Goal: Contribute content: Add original content to the website for others to see

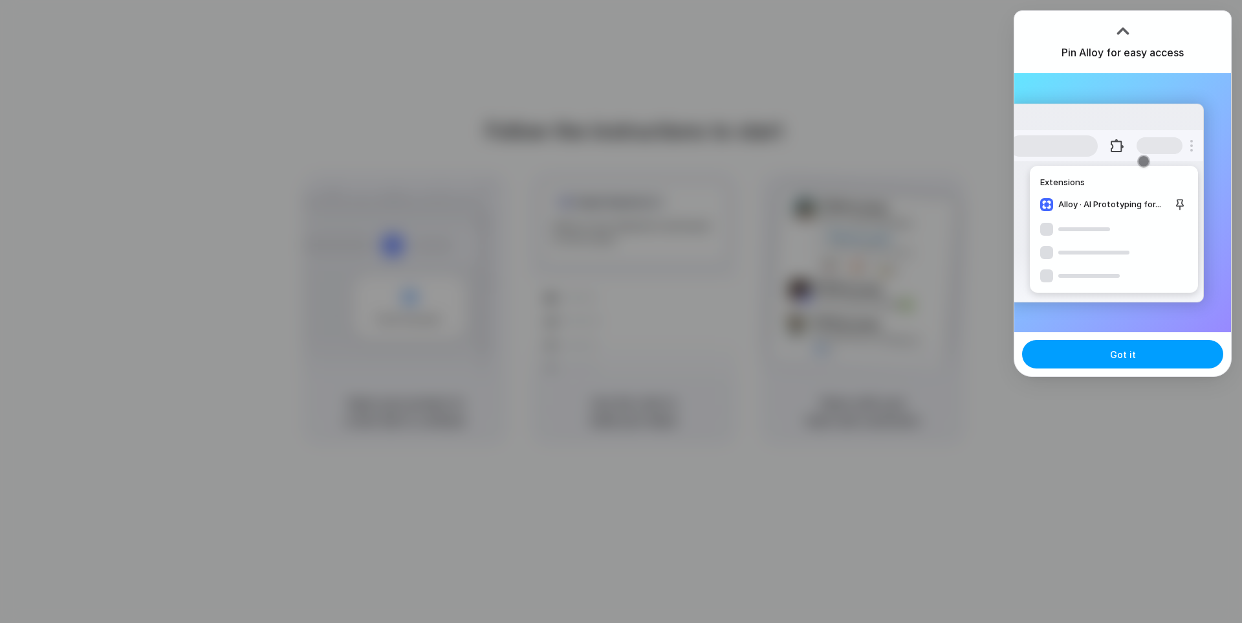
click at [1106, 346] on button "Got it" at bounding box center [1122, 354] width 201 height 28
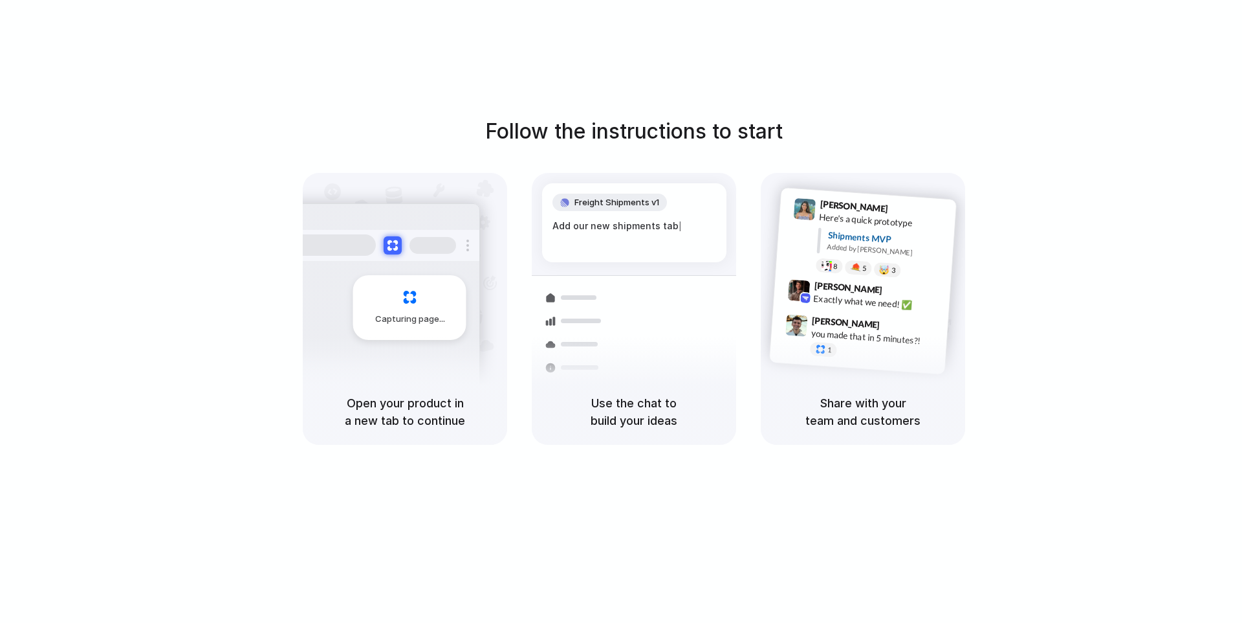
click at [621, 311] on div at bounding box center [621, 311] width 0 height 0
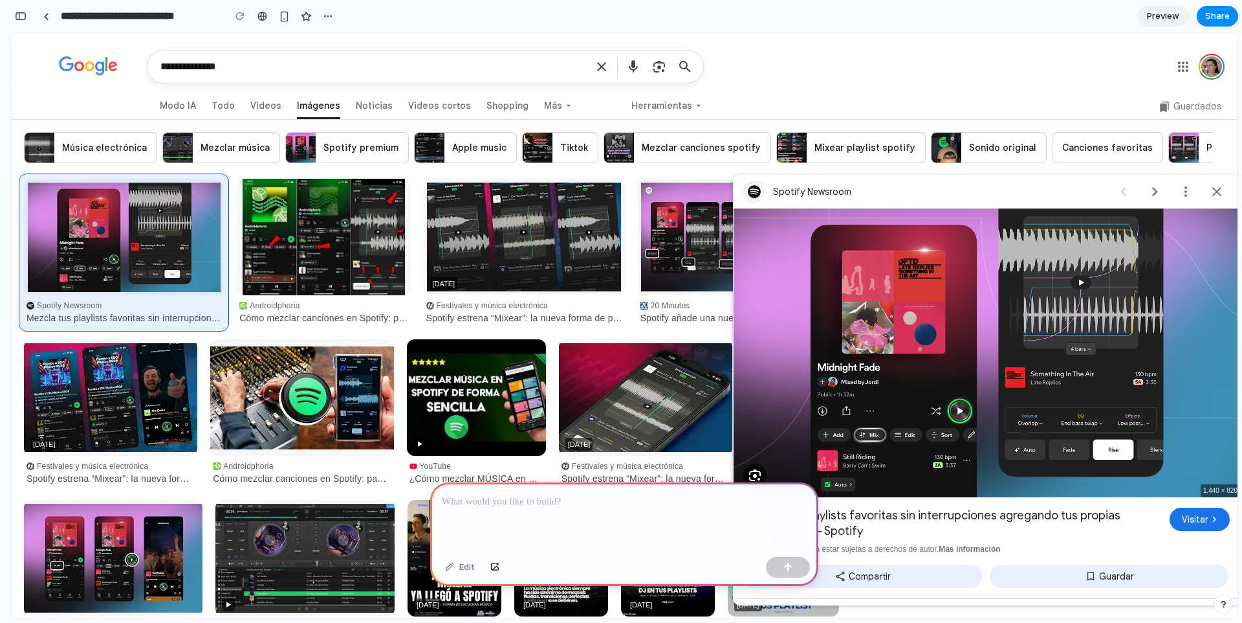
click at [945, 305] on img "Visitar Spotify Newsroom" at bounding box center [987, 352] width 507 height 289
click at [566, 501] on p at bounding box center [624, 502] width 365 height 16
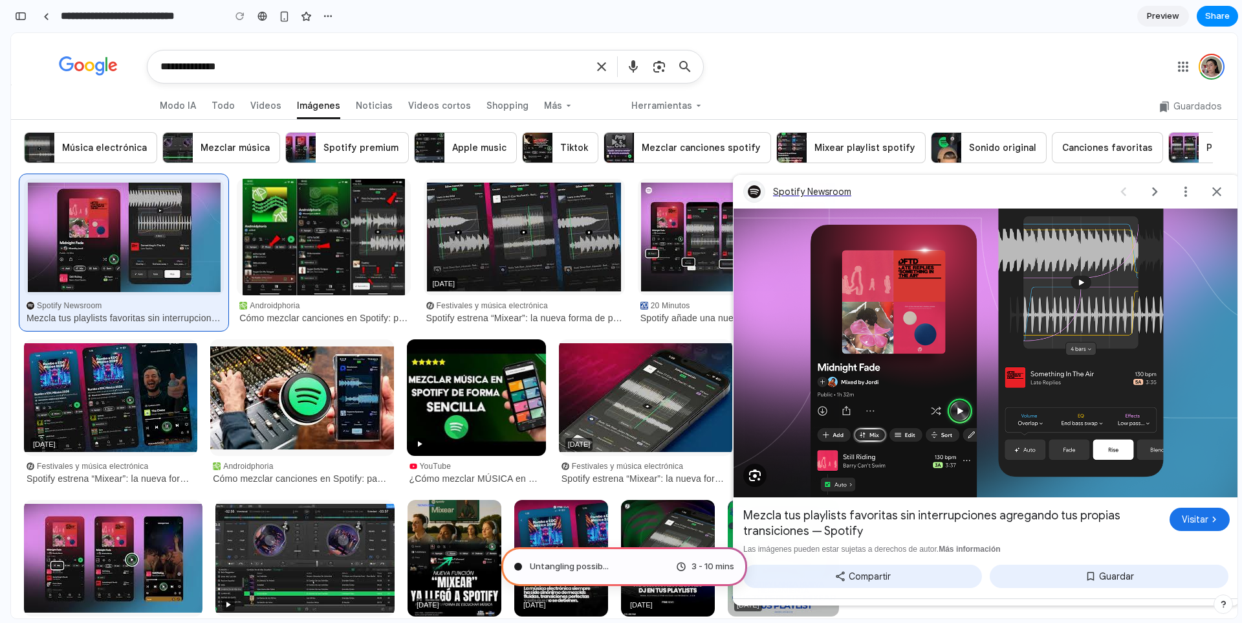
drag, startPoint x: 1021, startPoint y: 182, endPoint x: 1197, endPoint y: 205, distance: 177.5
click at [1219, 195] on div "Cerrar" at bounding box center [1217, 192] width 26 height 26
click at [352, 250] on img at bounding box center [323, 237] width 171 height 116
drag, startPoint x: 1019, startPoint y: 140, endPoint x: 292, endPoint y: 129, distance: 726.8
click at [188, 107] on span "Modo IA" at bounding box center [178, 105] width 36 height 13
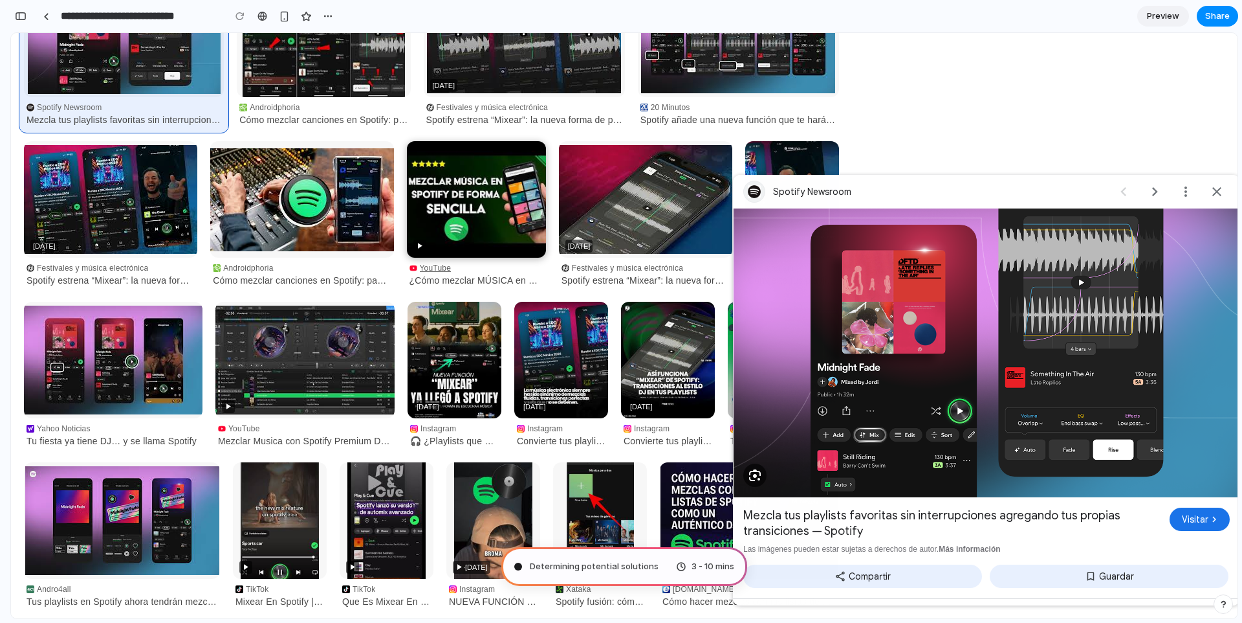
scroll to position [230, 0]
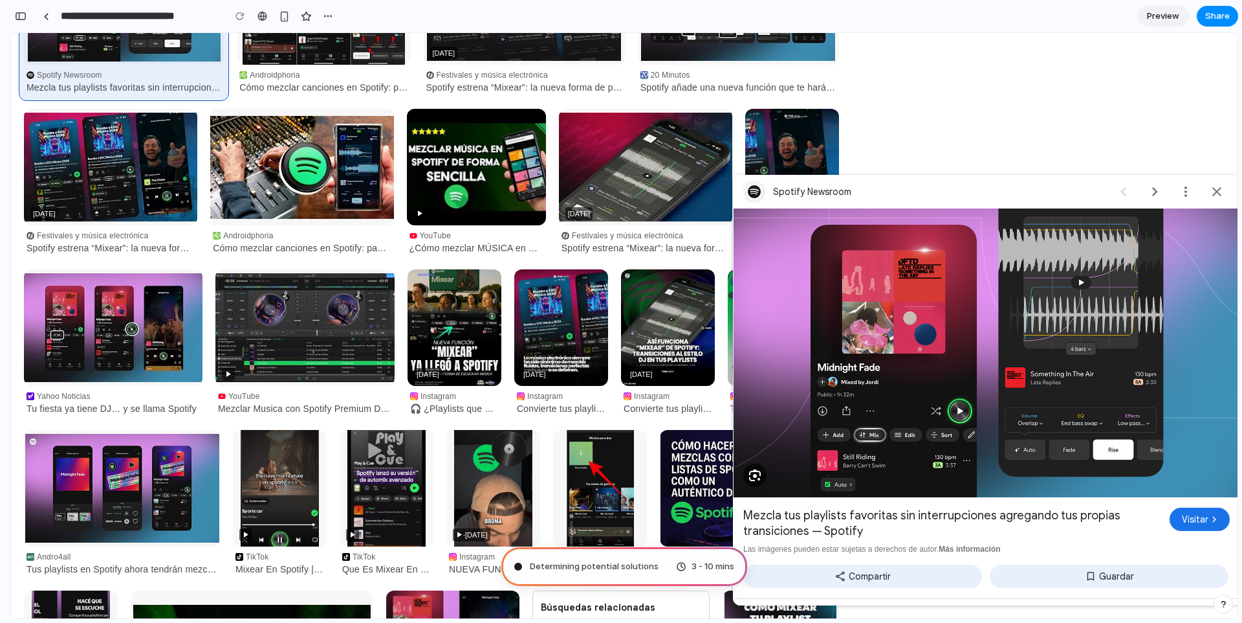
drag, startPoint x: 553, startPoint y: 601, endPoint x: 543, endPoint y: 450, distance: 151.8
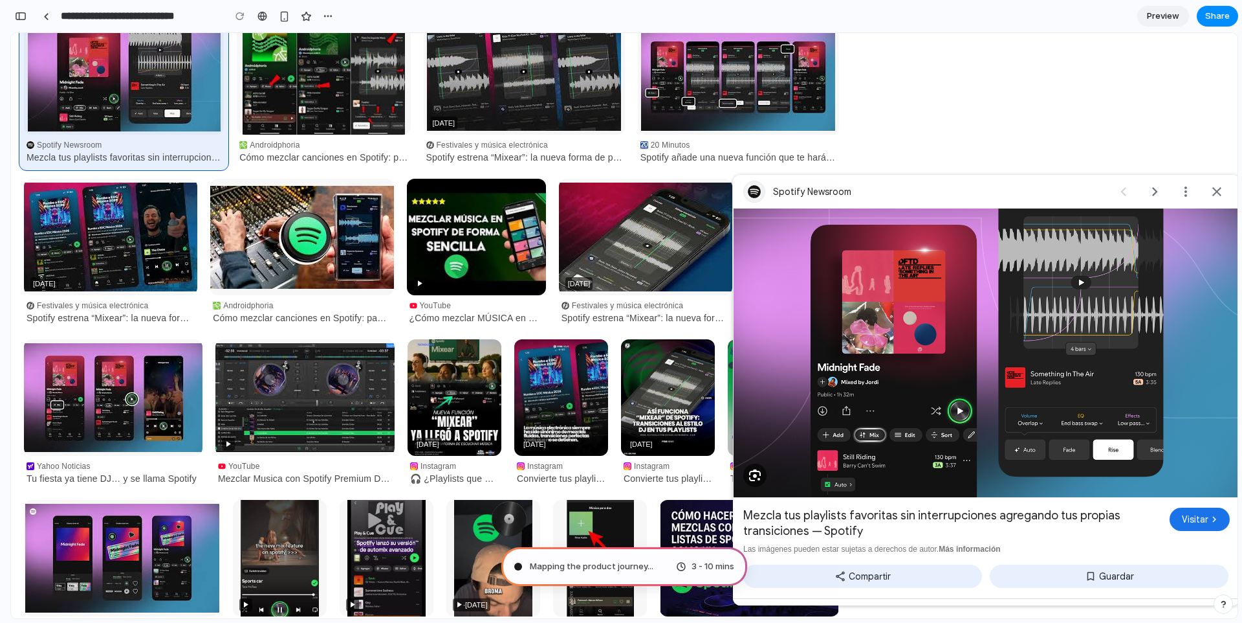
scroll to position [0, 0]
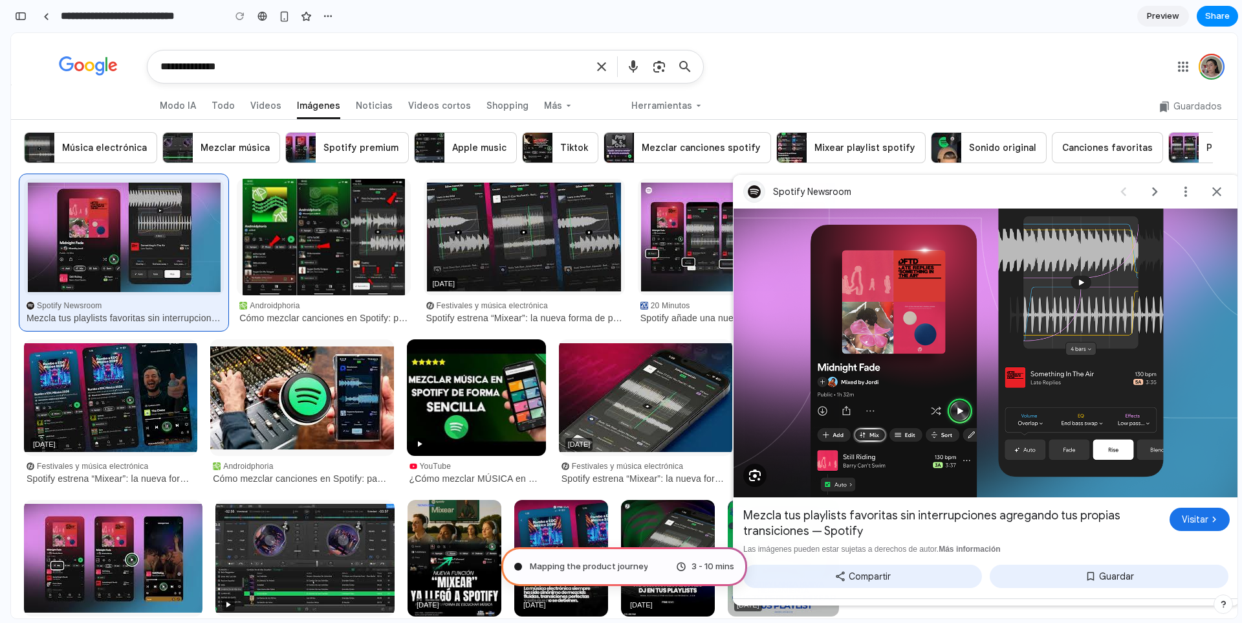
click at [1214, 69] on link "Cuenta de Google: Nicole Allegri \a(nikialle@gmail.com)" at bounding box center [1212, 67] width 26 height 26
click at [1186, 76] on link "Google Apps" at bounding box center [1184, 67] width 26 height 26
drag, startPoint x: 101, startPoint y: 69, endPoint x: 102, endPoint y: 77, distance: 7.9
click at [102, 75] on icon "Ir a la Página principal de Google" at bounding box center [89, 65] width 60 height 19
click at [186, 66] on textarea "**********" at bounding box center [373, 66] width 426 height 32
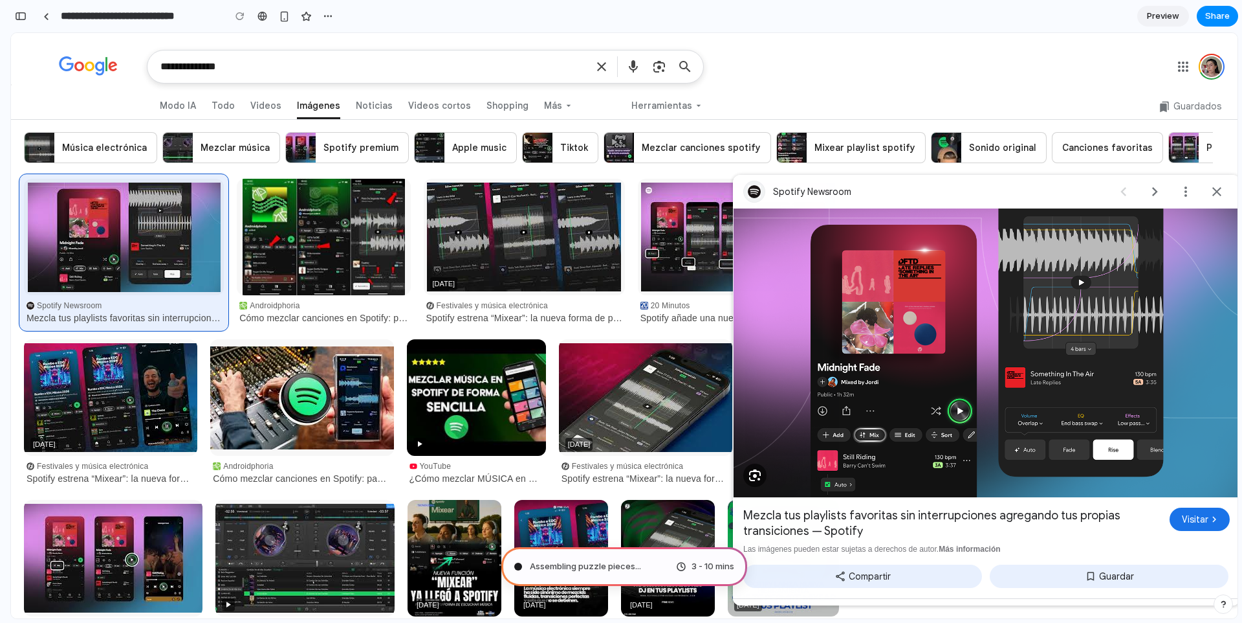
click at [186, 66] on textarea "**********" at bounding box center [373, 66] width 426 height 32
click at [283, 15] on div "button" at bounding box center [284, 16] width 11 height 11
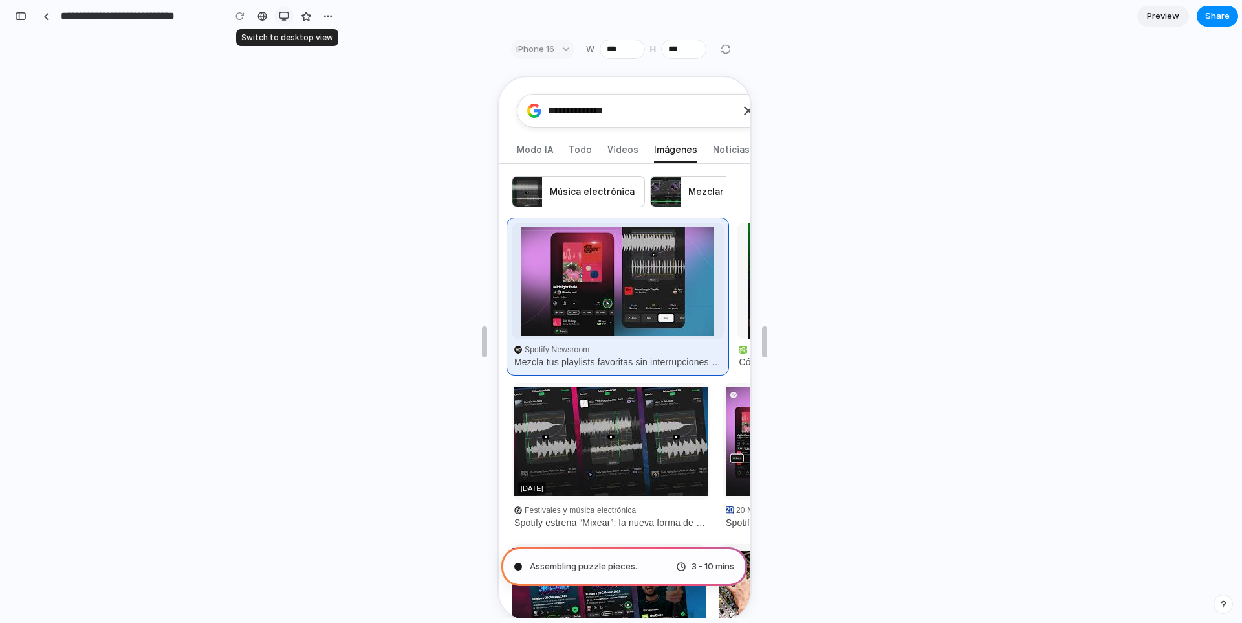
click at [283, 15] on div "button" at bounding box center [284, 16] width 10 height 10
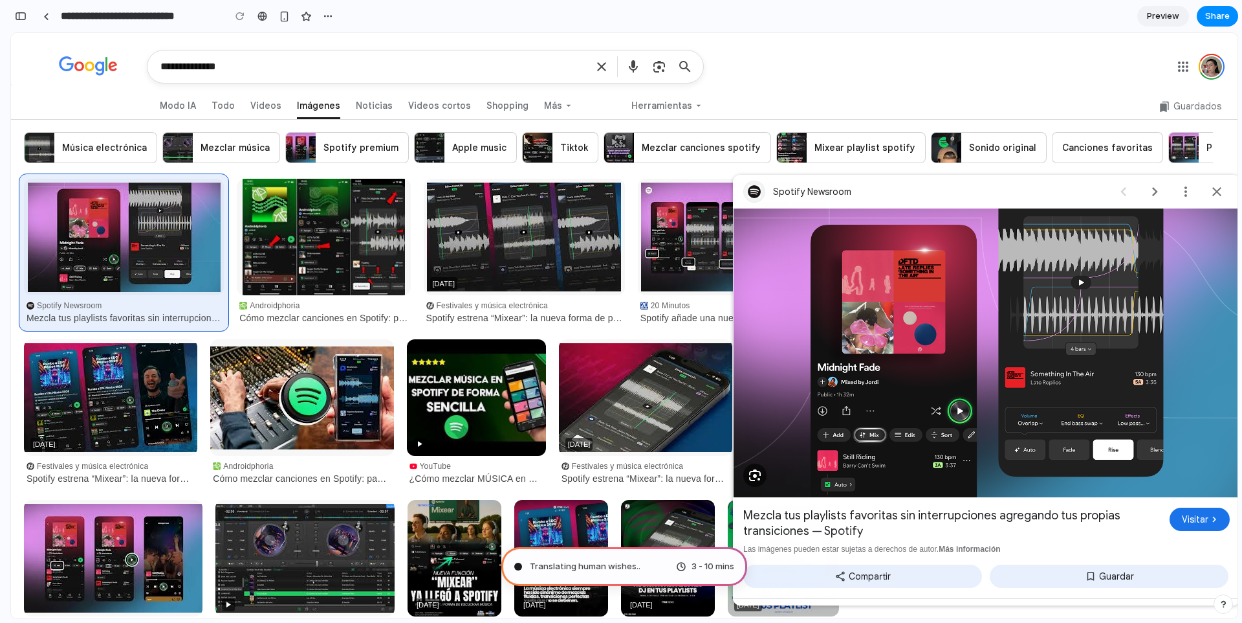
click at [689, 563] on div "3 - 10 mins" at bounding box center [705, 566] width 58 height 13
